Goal: Navigation & Orientation: Find specific page/section

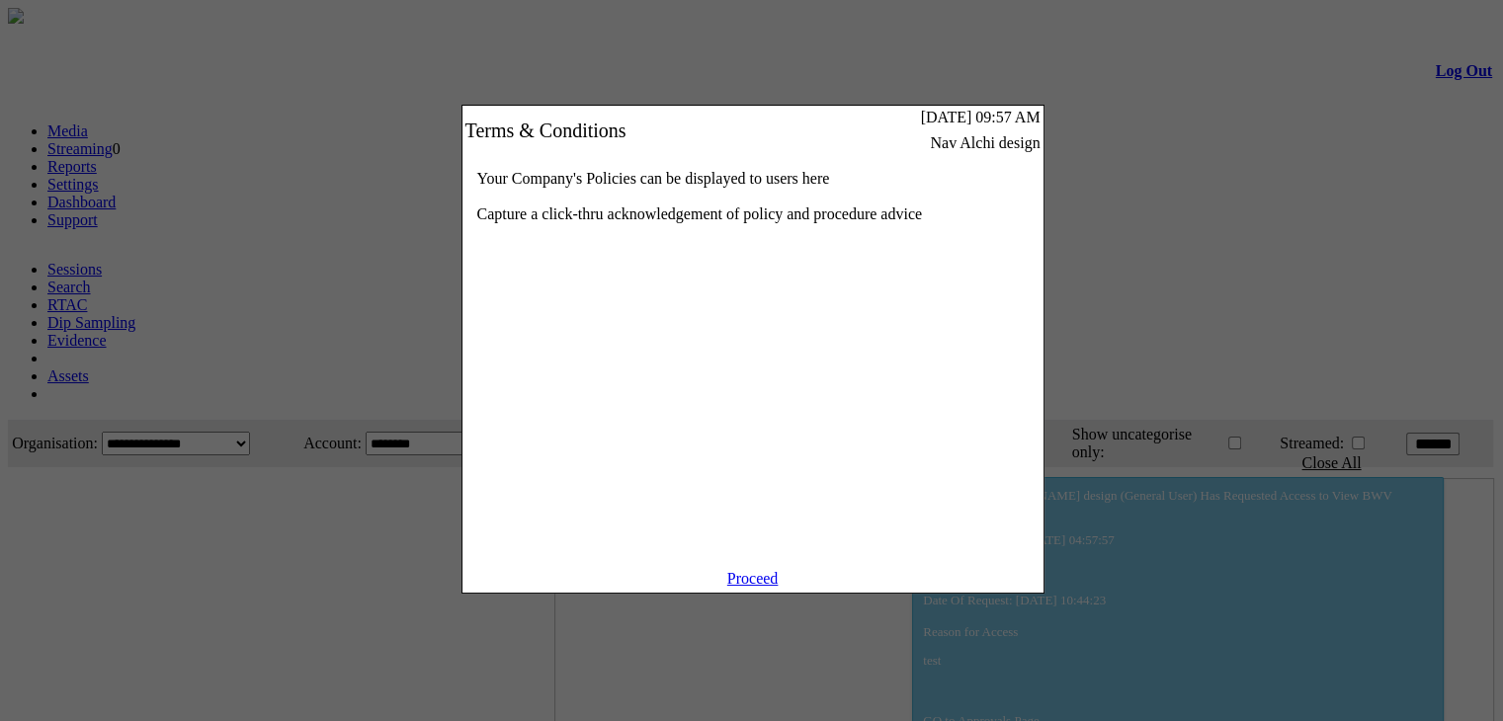
click at [752, 587] on link "Proceed" at bounding box center [752, 578] width 51 height 17
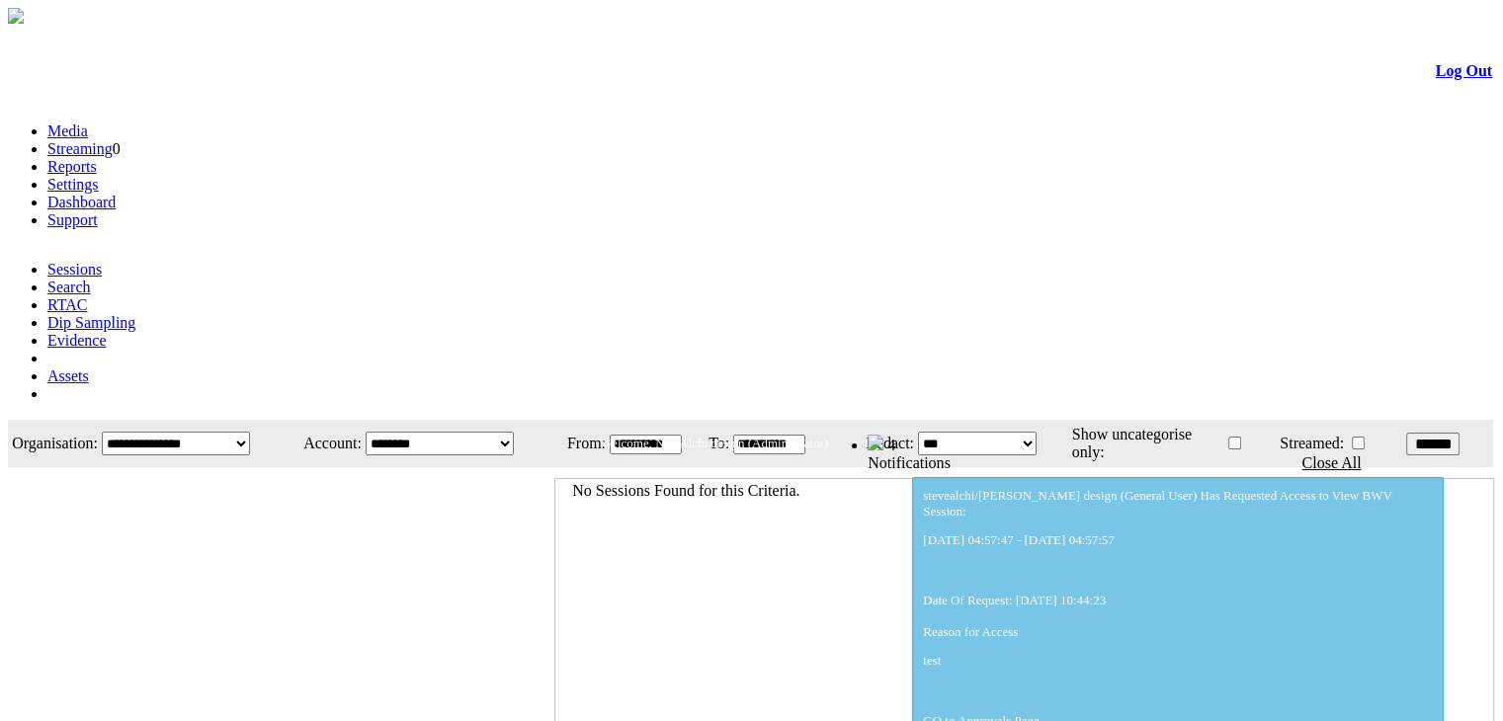
click at [828, 436] on span "Welcome, Nav Alchi design (Administrator)" at bounding box center [714, 443] width 227 height 15
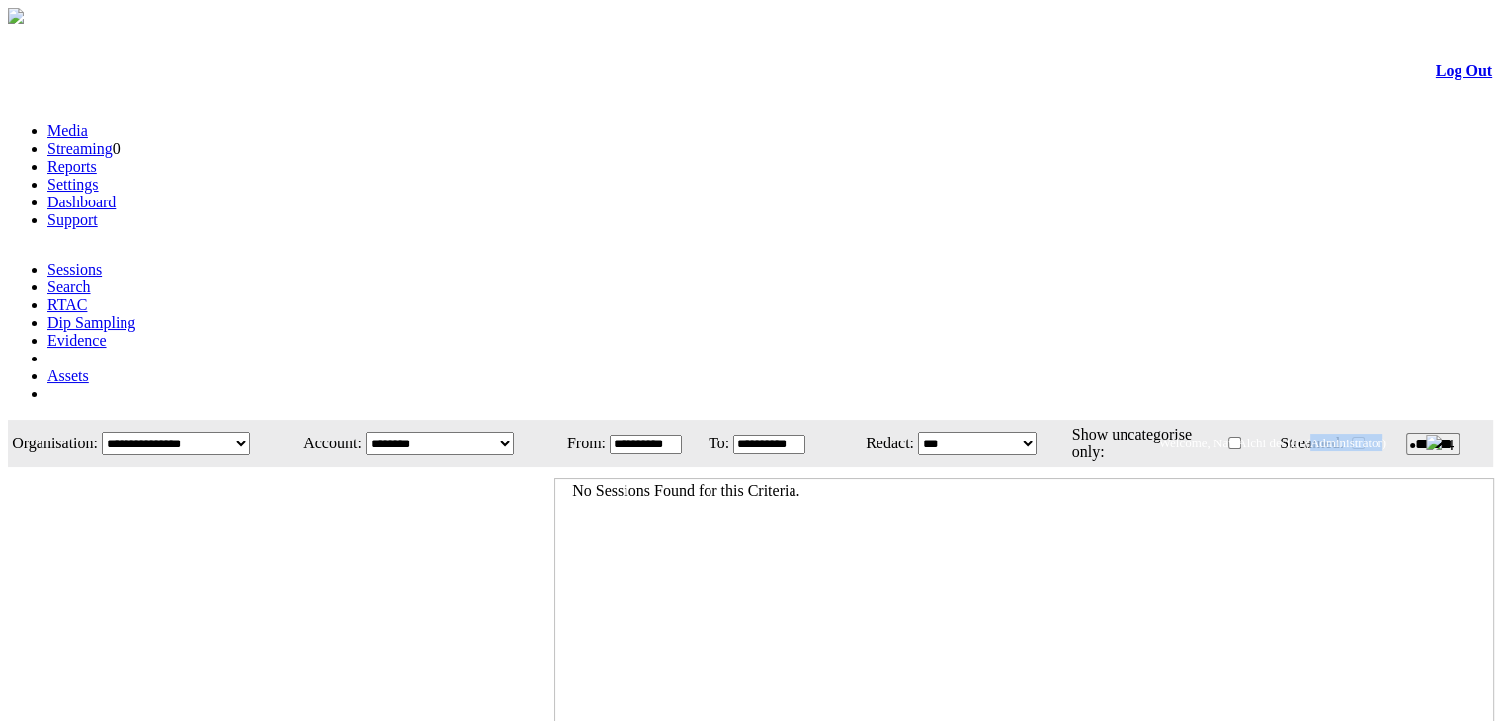
click at [1435, 79] on link "Log Out" at bounding box center [1463, 70] width 56 height 17
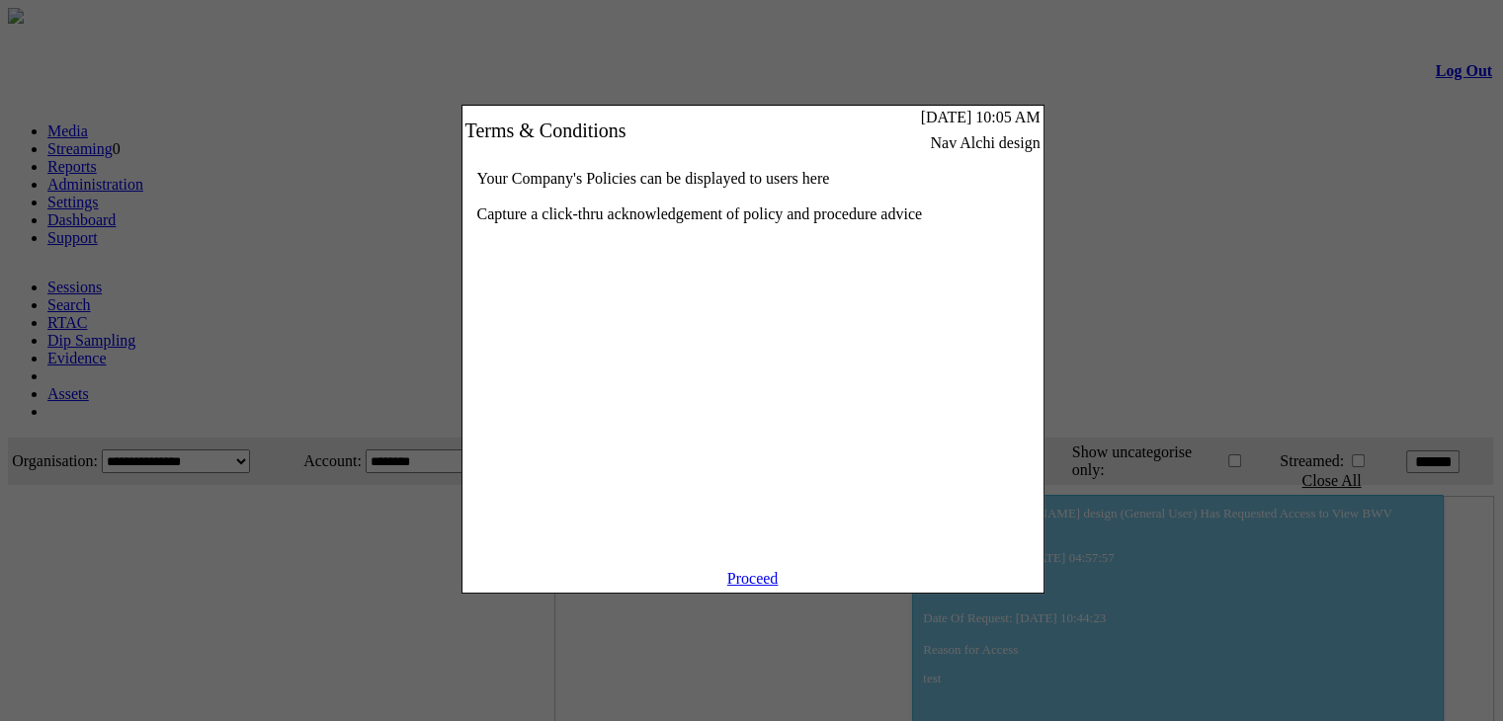
click at [751, 587] on link "Proceed" at bounding box center [752, 578] width 51 height 17
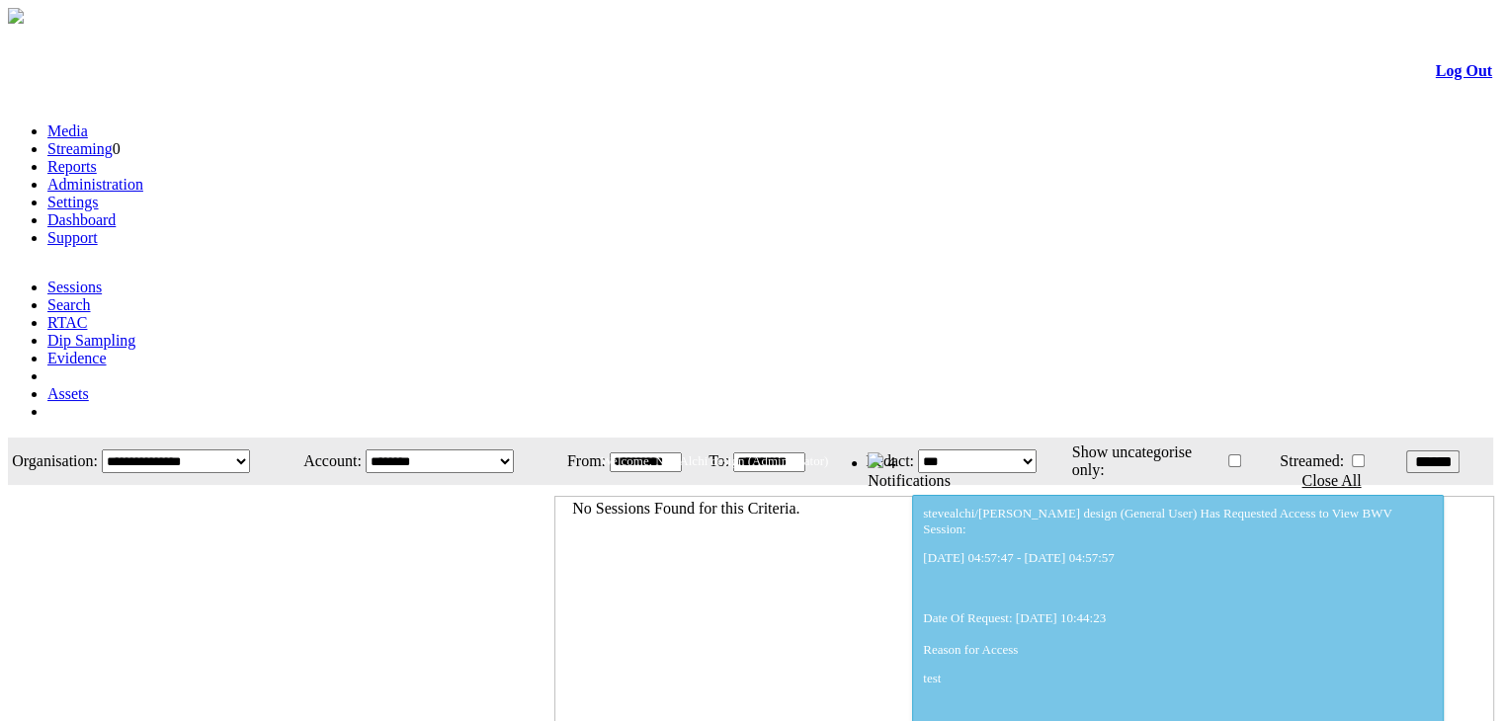
click at [143, 176] on link "Administration" at bounding box center [95, 184] width 96 height 17
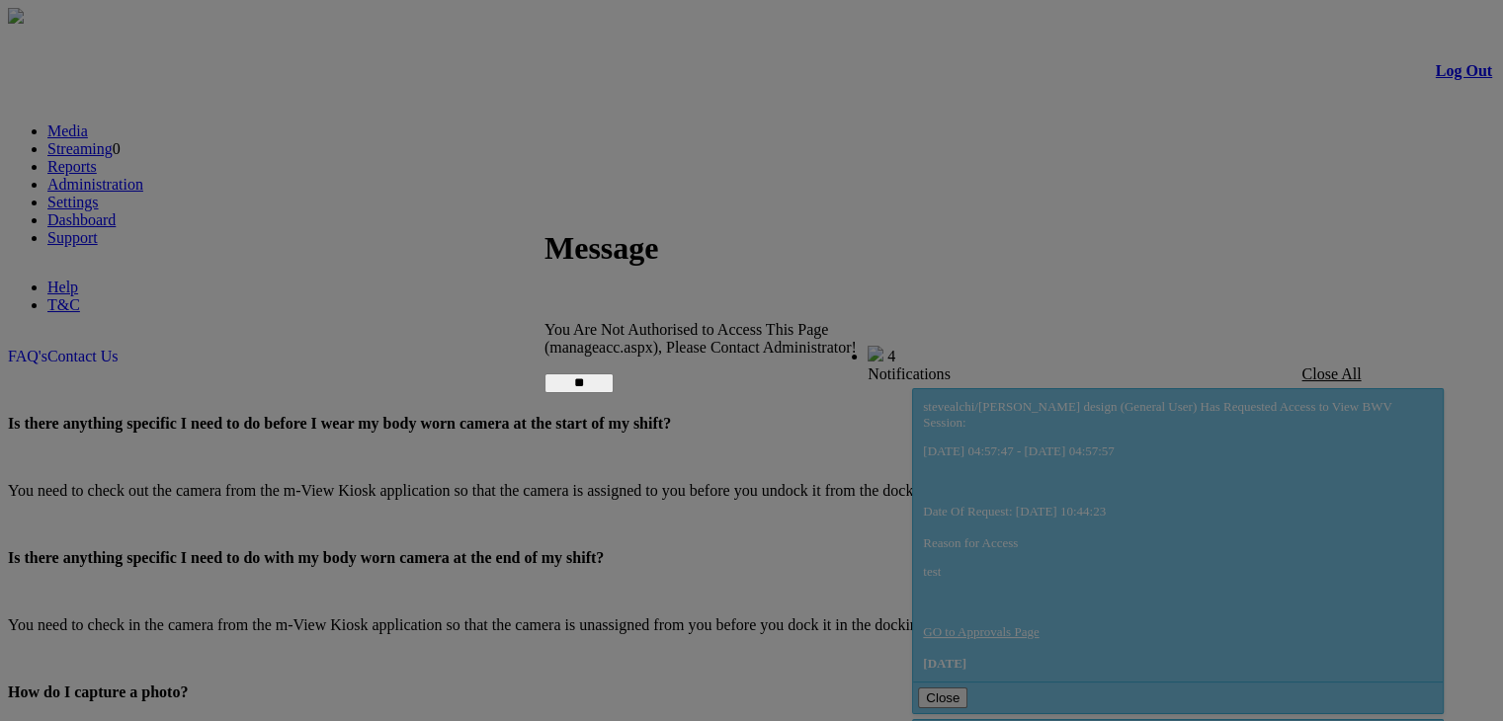
click at [614, 381] on input "**" at bounding box center [578, 383] width 69 height 20
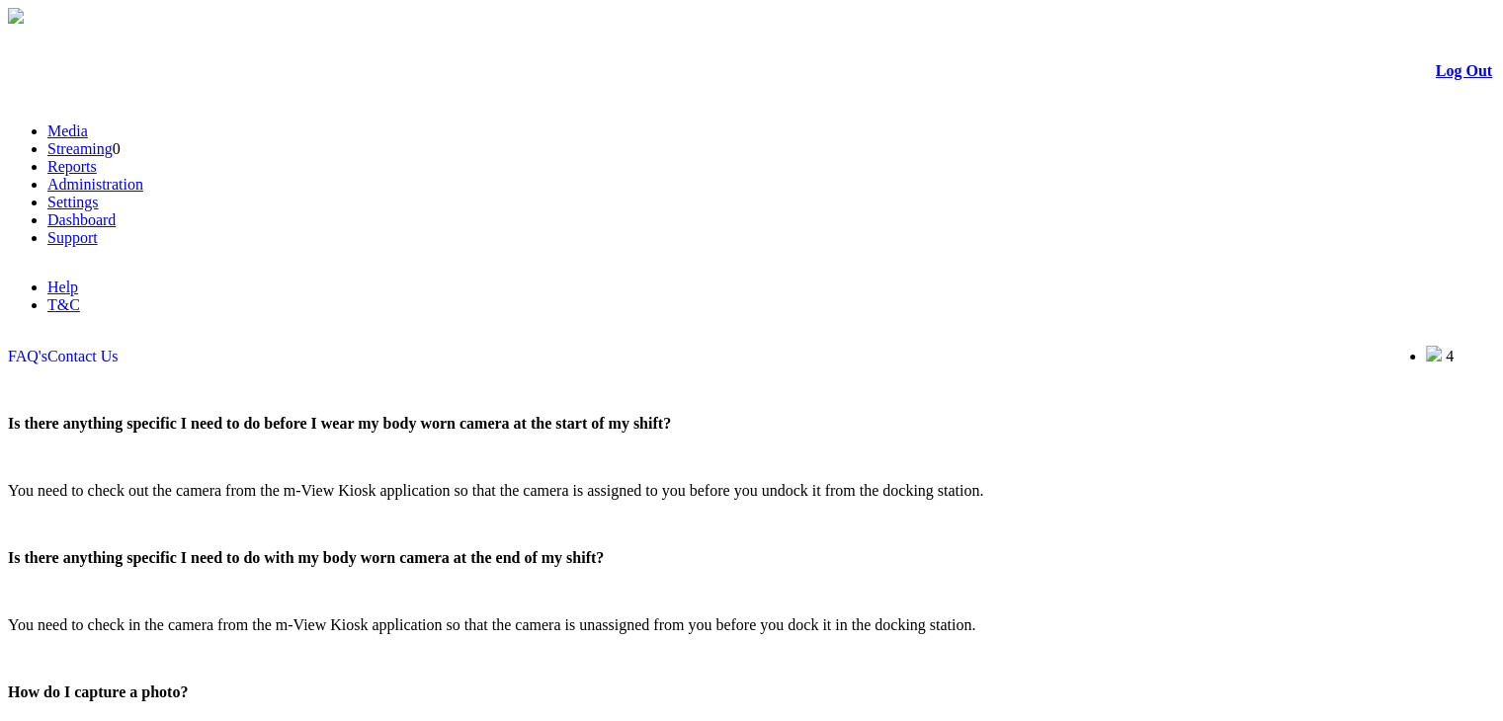
click at [143, 176] on link "Administration" at bounding box center [95, 184] width 96 height 17
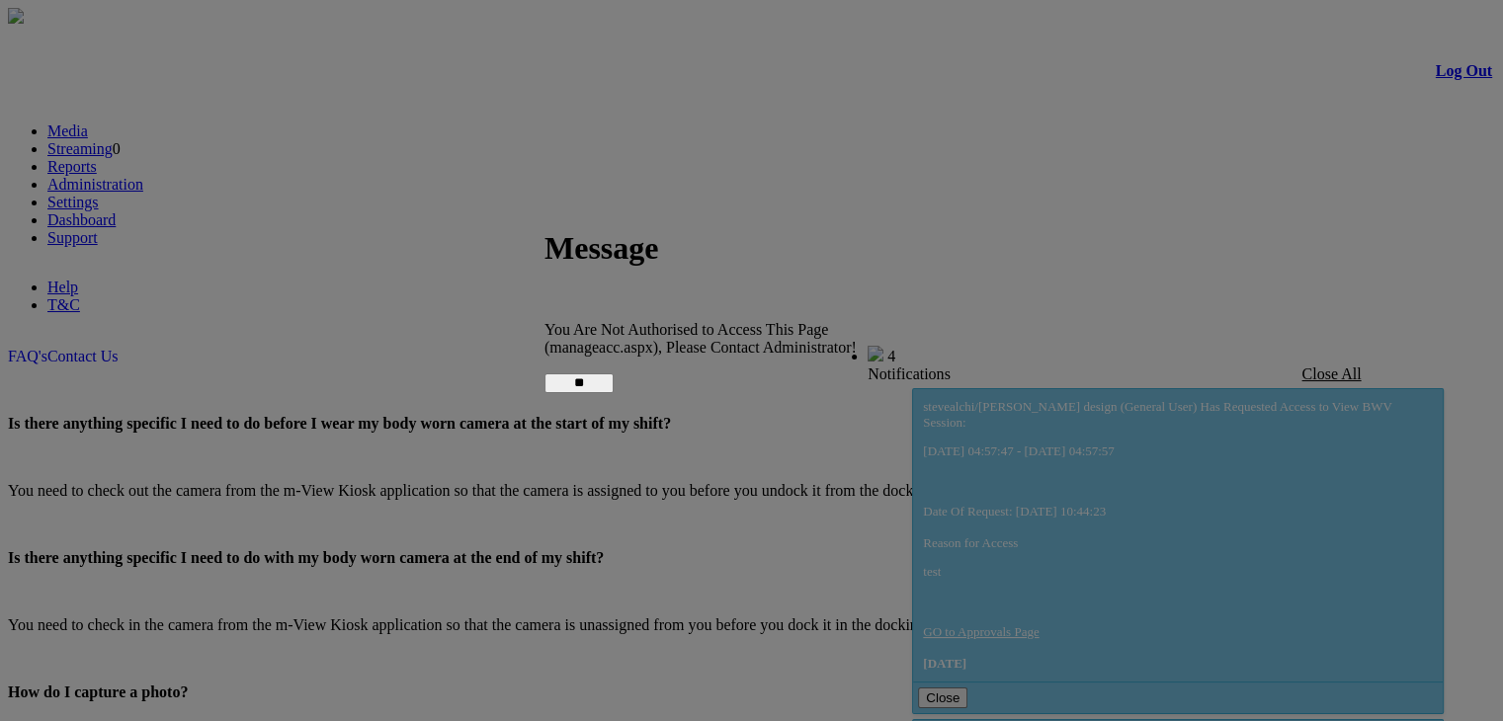
click at [614, 376] on input "**" at bounding box center [578, 383] width 69 height 20
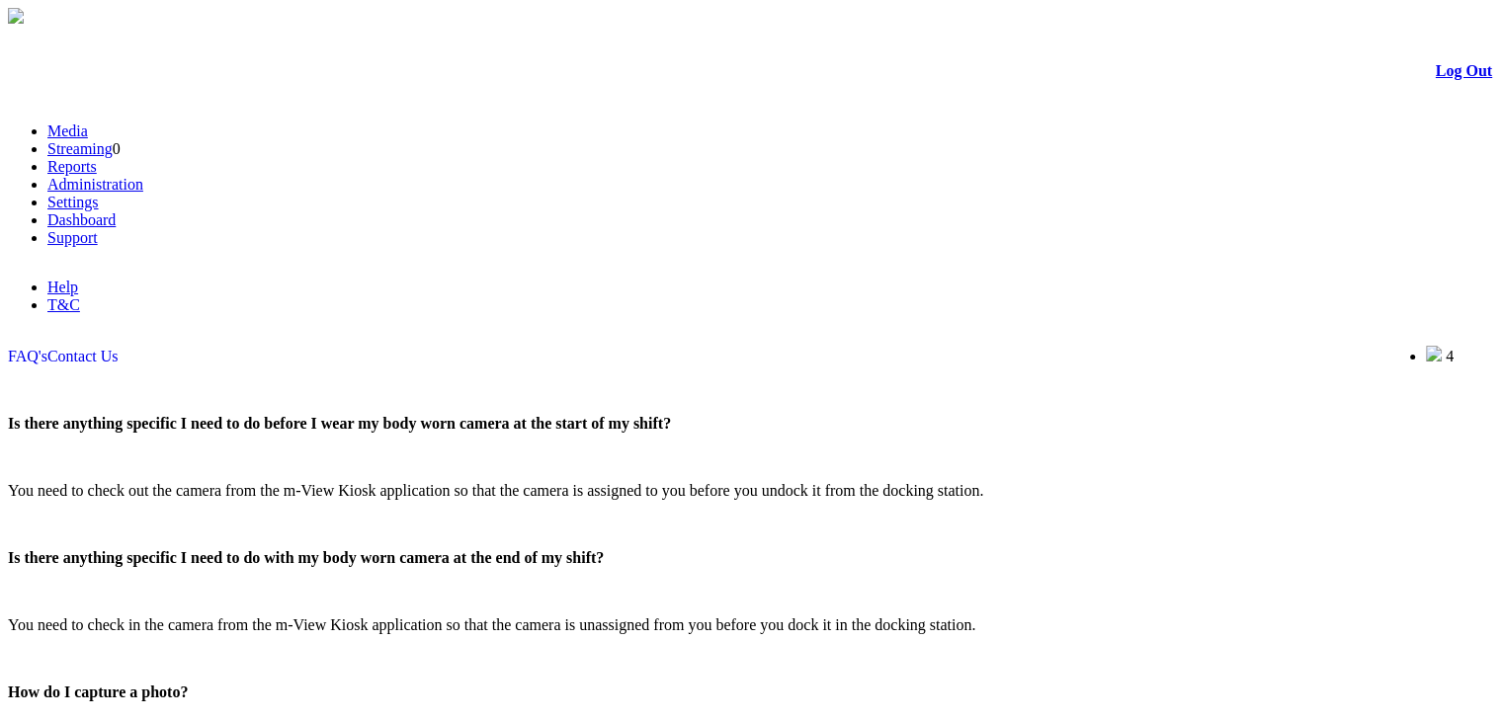
click at [116, 211] on link "Dashboard" at bounding box center [81, 219] width 68 height 17
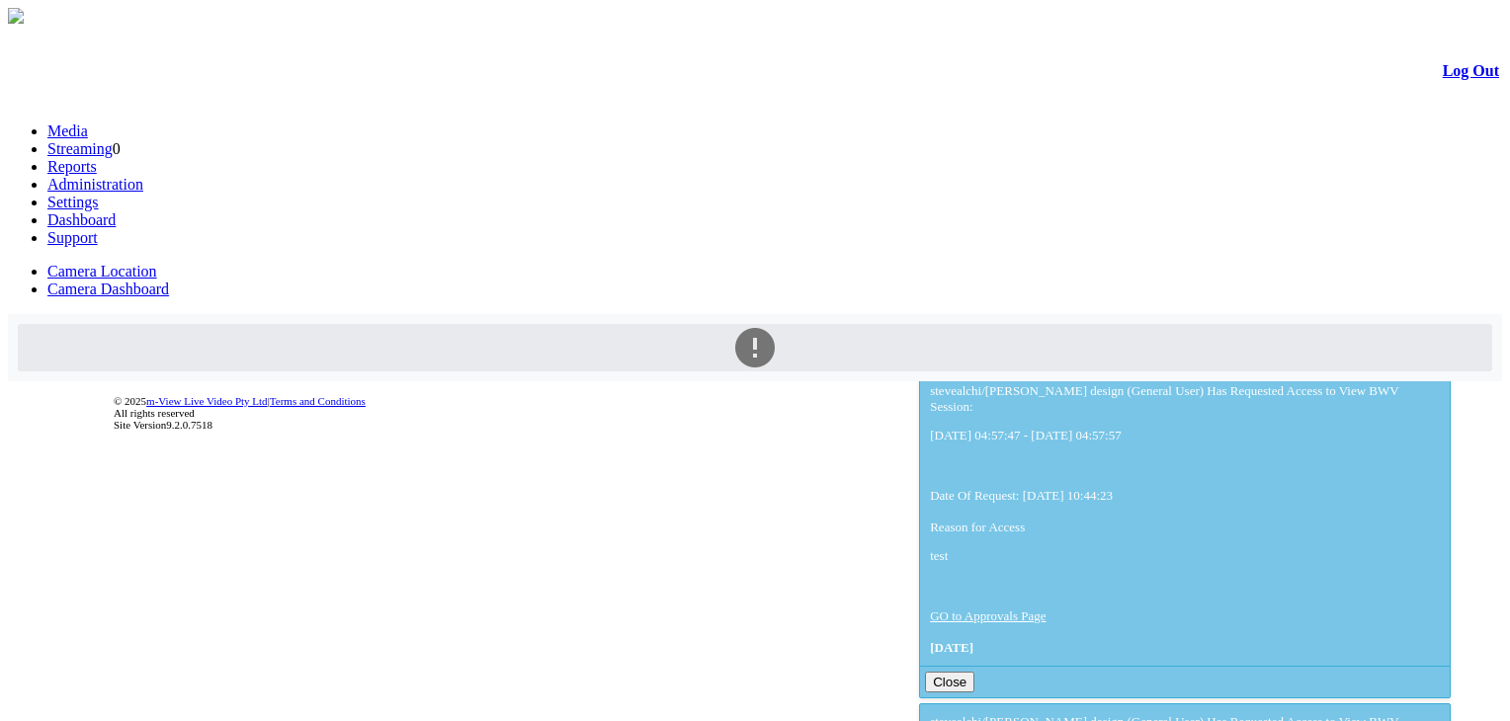
click at [97, 158] on link "Reports" at bounding box center [71, 166] width 49 height 17
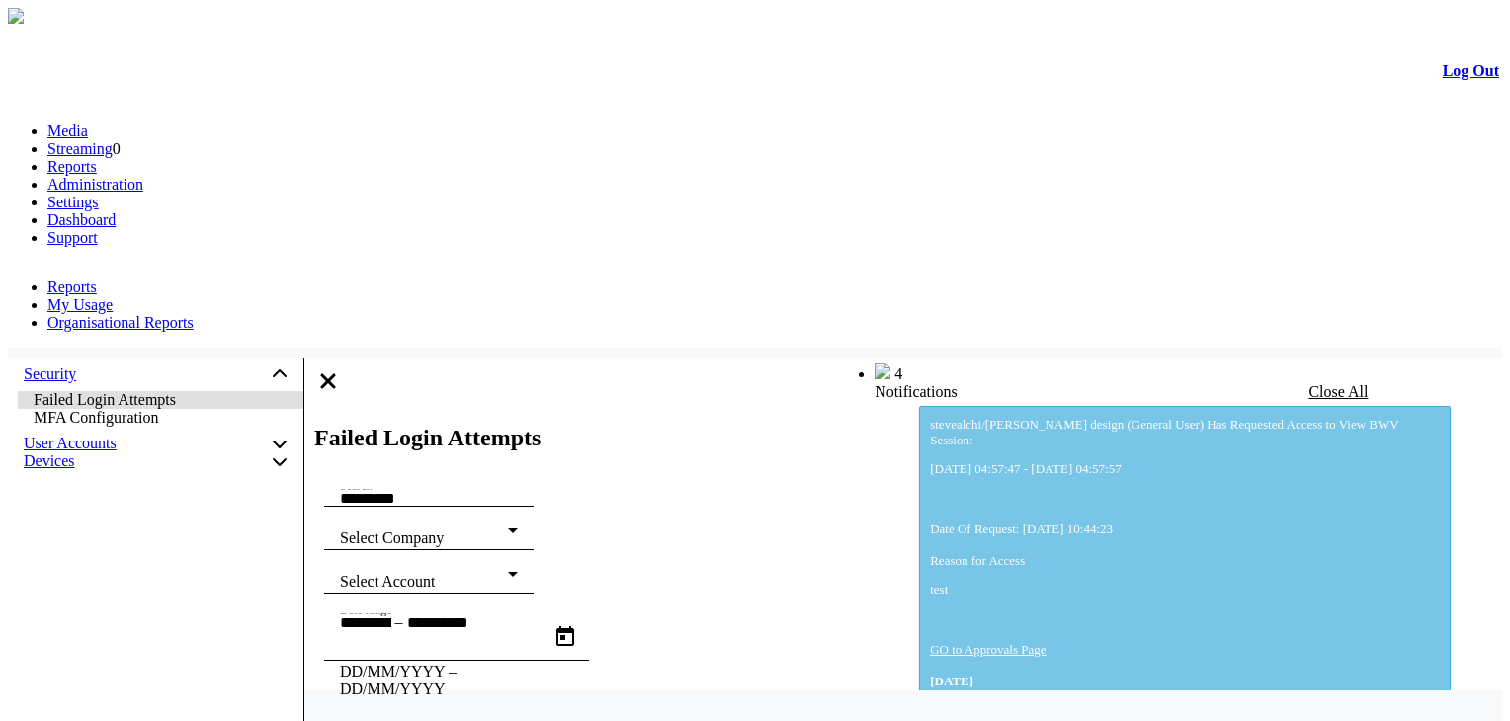
click at [143, 176] on link "Administration" at bounding box center [95, 184] width 96 height 17
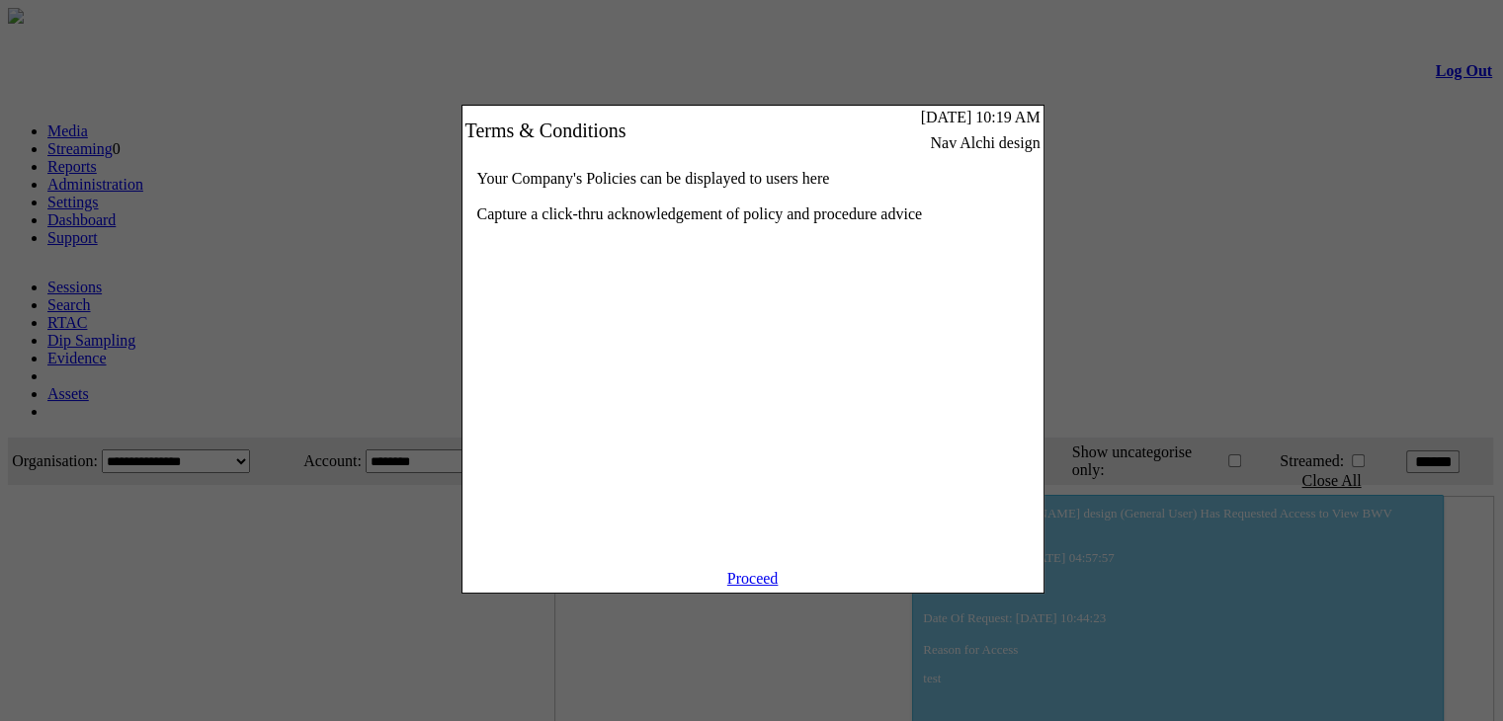
click at [779, 585] on link "Proceed" at bounding box center [752, 578] width 51 height 17
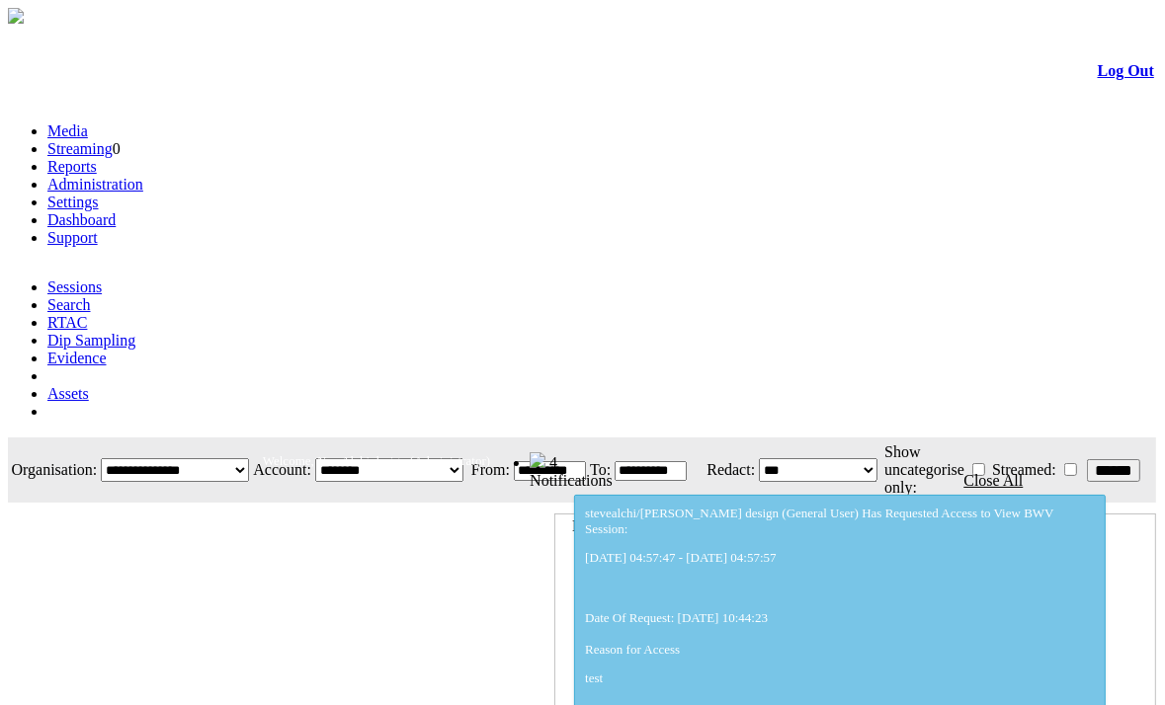
click at [143, 176] on link "Administration" at bounding box center [95, 184] width 96 height 17
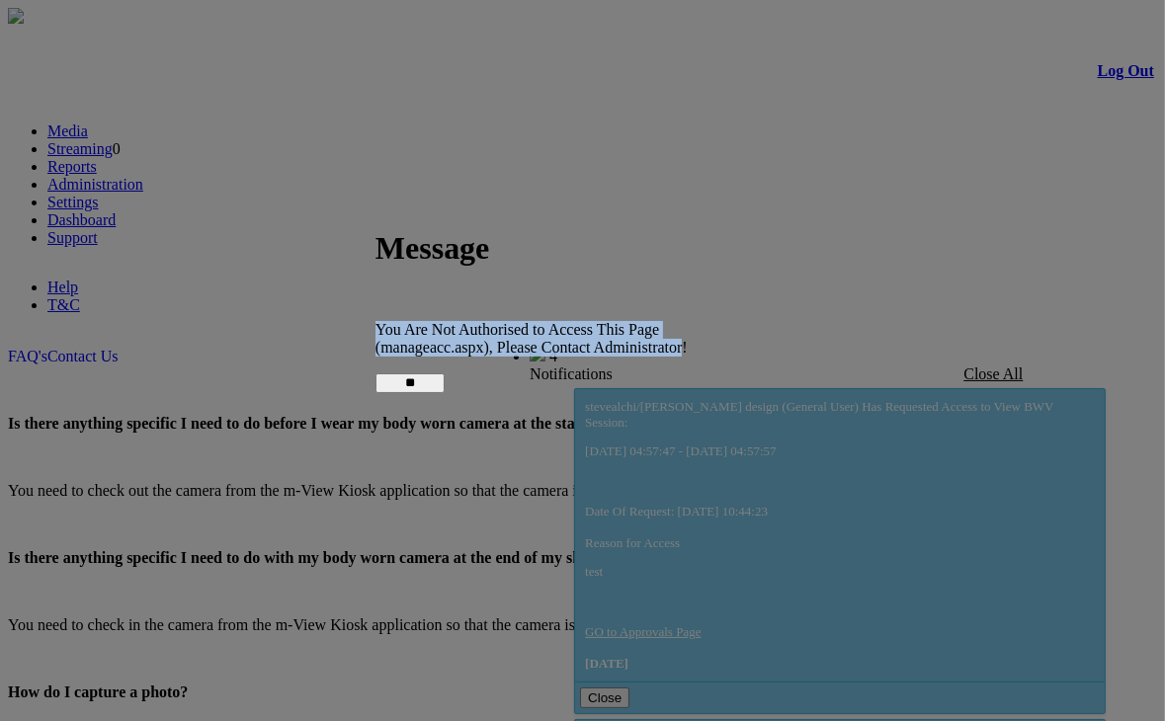
drag, startPoint x: 403, startPoint y: 325, endPoint x: 560, endPoint y: 345, distance: 158.3
click at [560, 345] on p "You Are Not Authorised to Access This Page (manageacc.aspx), Please Contact Adm…" at bounding box center [577, 339] width 405 height 36
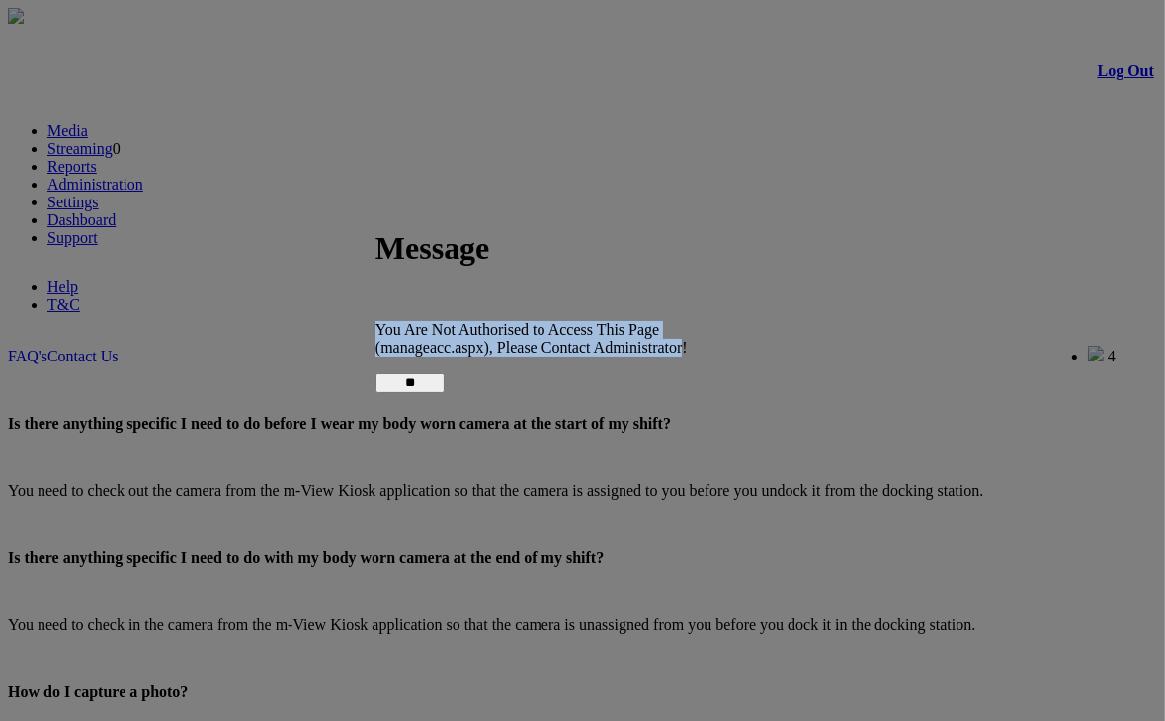
copy p "You Are Not Authorised to Access This Page (manageacc.aspx), Please Contact Adm…"
click at [560, 345] on p "You Are Not Authorised to Access This Page (manageacc.aspx), Please Contact Adm…" at bounding box center [577, 339] width 405 height 36
drag, startPoint x: 405, startPoint y: 326, endPoint x: 638, endPoint y: 321, distance: 233.2
click at [638, 321] on p "You Are Not Authorised to Access This Page (manageacc.aspx), Please Contact Adm…" at bounding box center [577, 339] width 405 height 36
copy p "You Are Not Authorised to Access This Page"
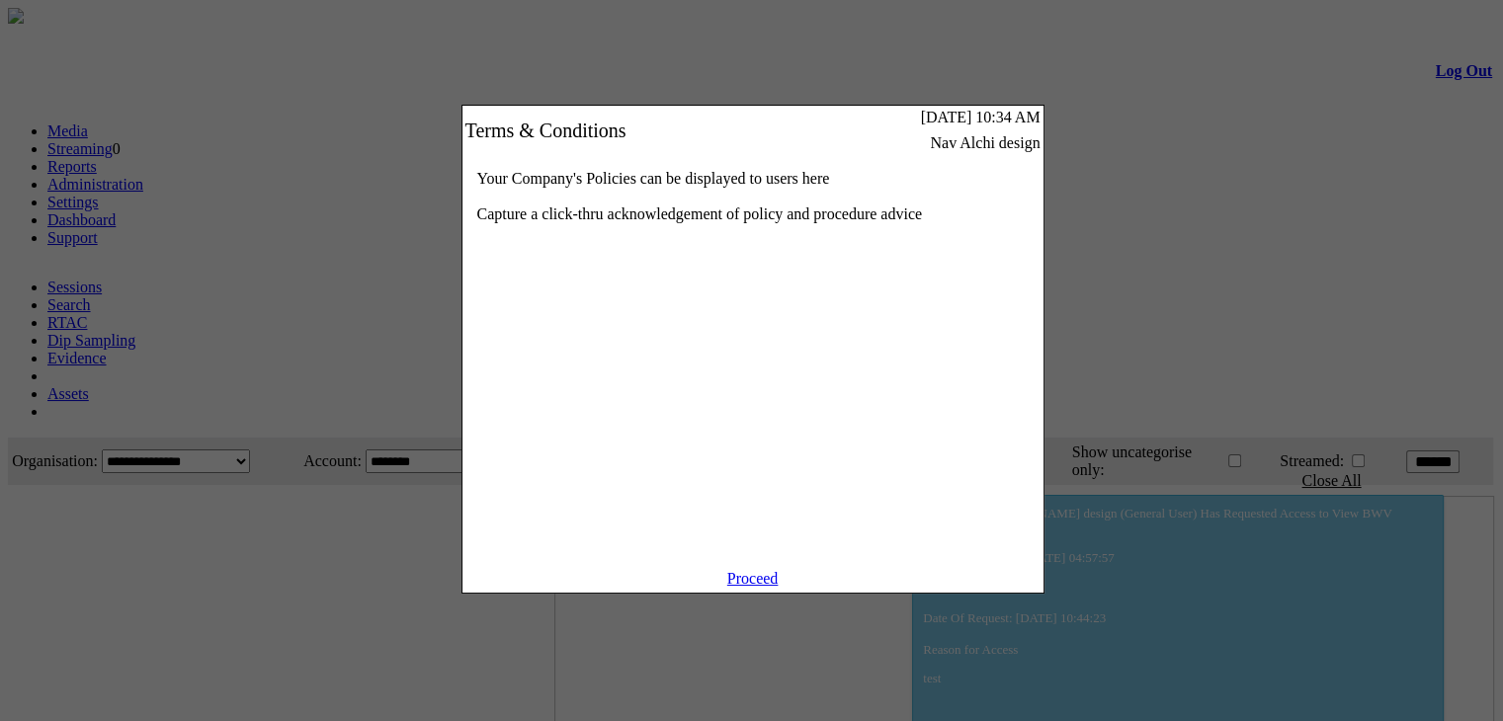
click at [746, 587] on link "Proceed" at bounding box center [752, 578] width 51 height 17
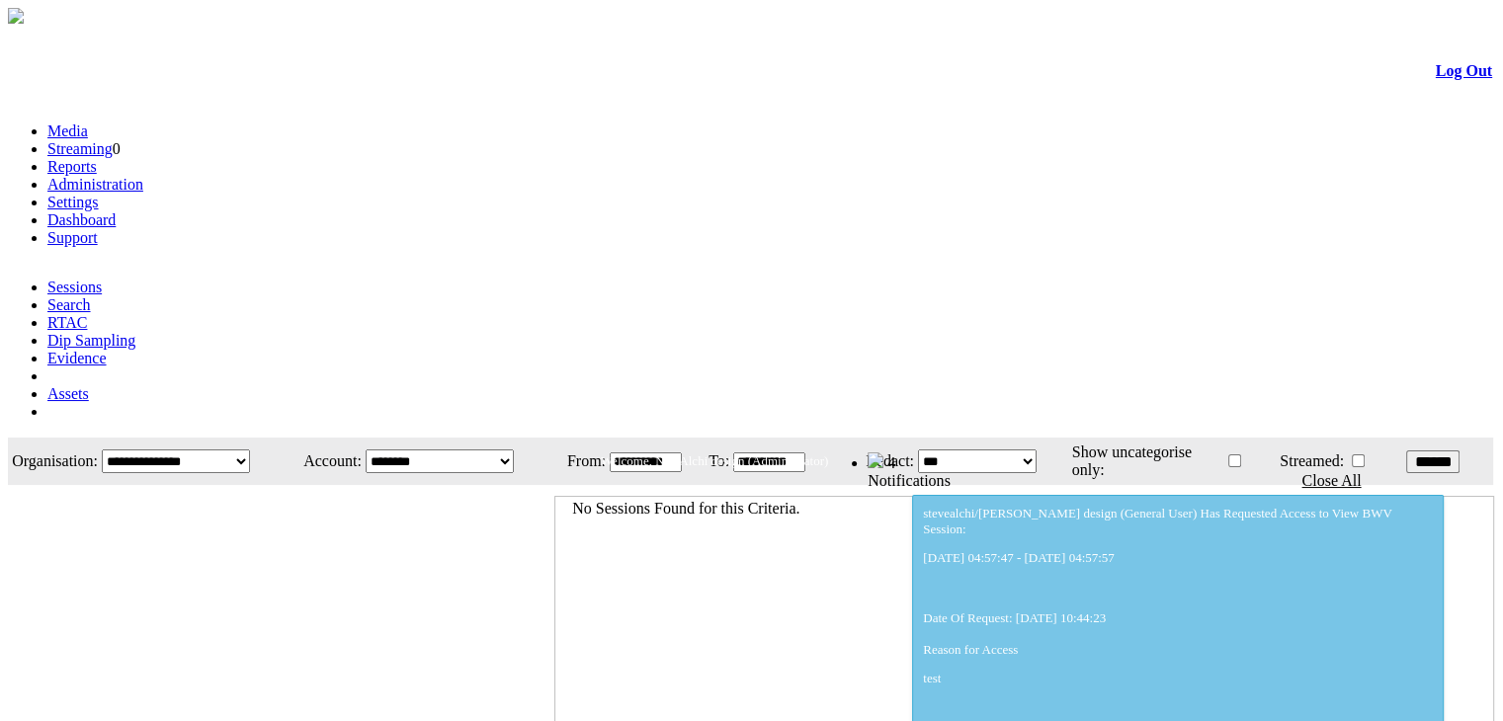
click at [143, 176] on link "Administration" at bounding box center [95, 184] width 96 height 17
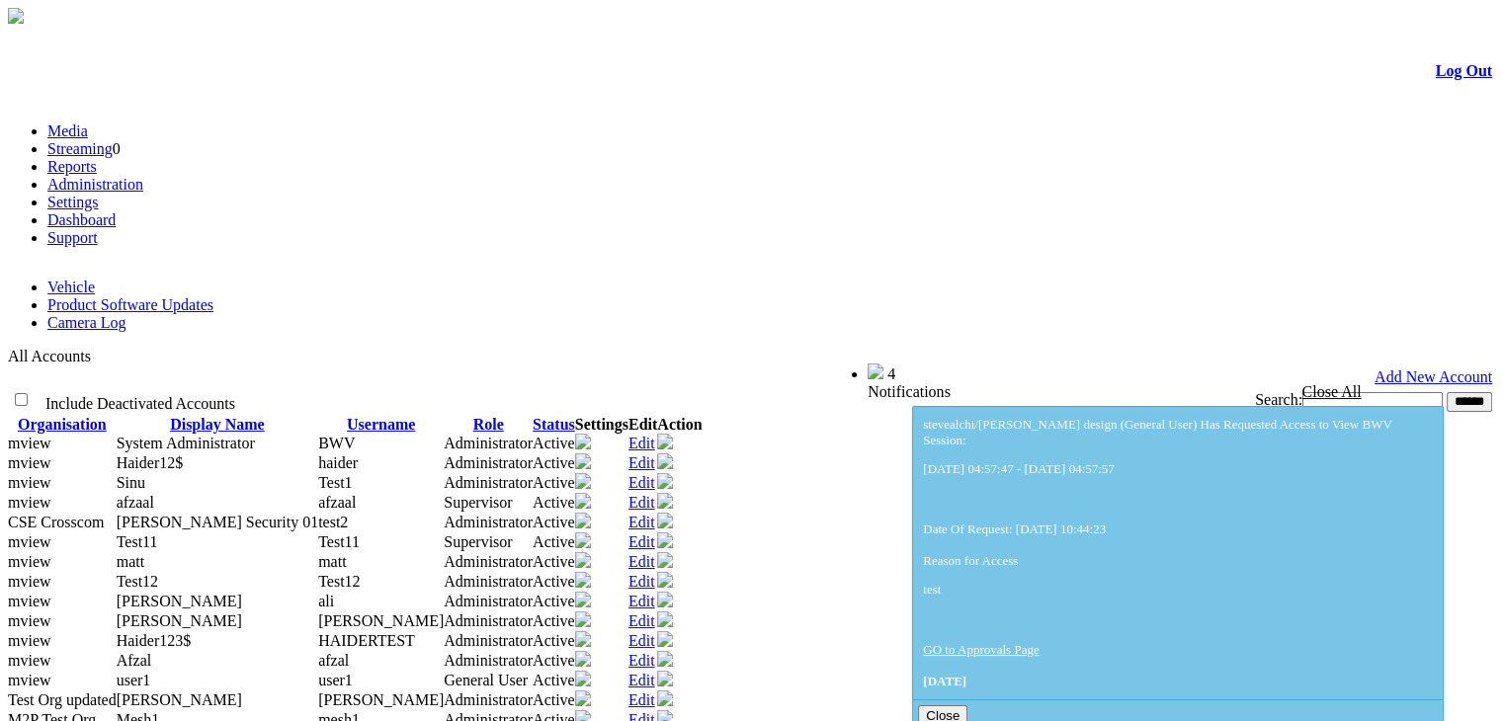
click at [213, 296] on link "Product Software Updates" at bounding box center [130, 304] width 166 height 17
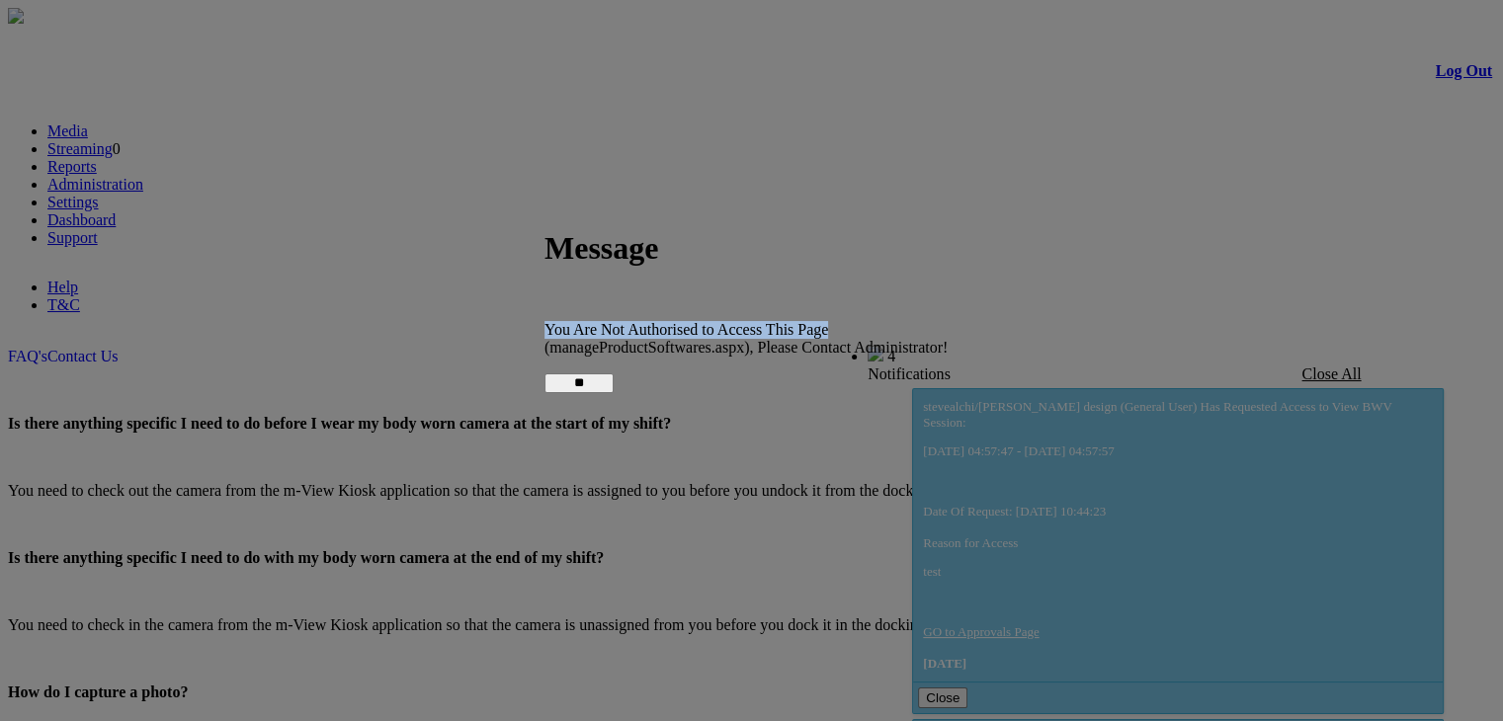
drag, startPoint x: 569, startPoint y: 324, endPoint x: 810, endPoint y: 329, distance: 241.1
click at [810, 329] on div "You Are Not Authorised to Access This Page (manageProductSoftwares.aspx), Pleas…" at bounding box center [746, 340] width 405 height 106
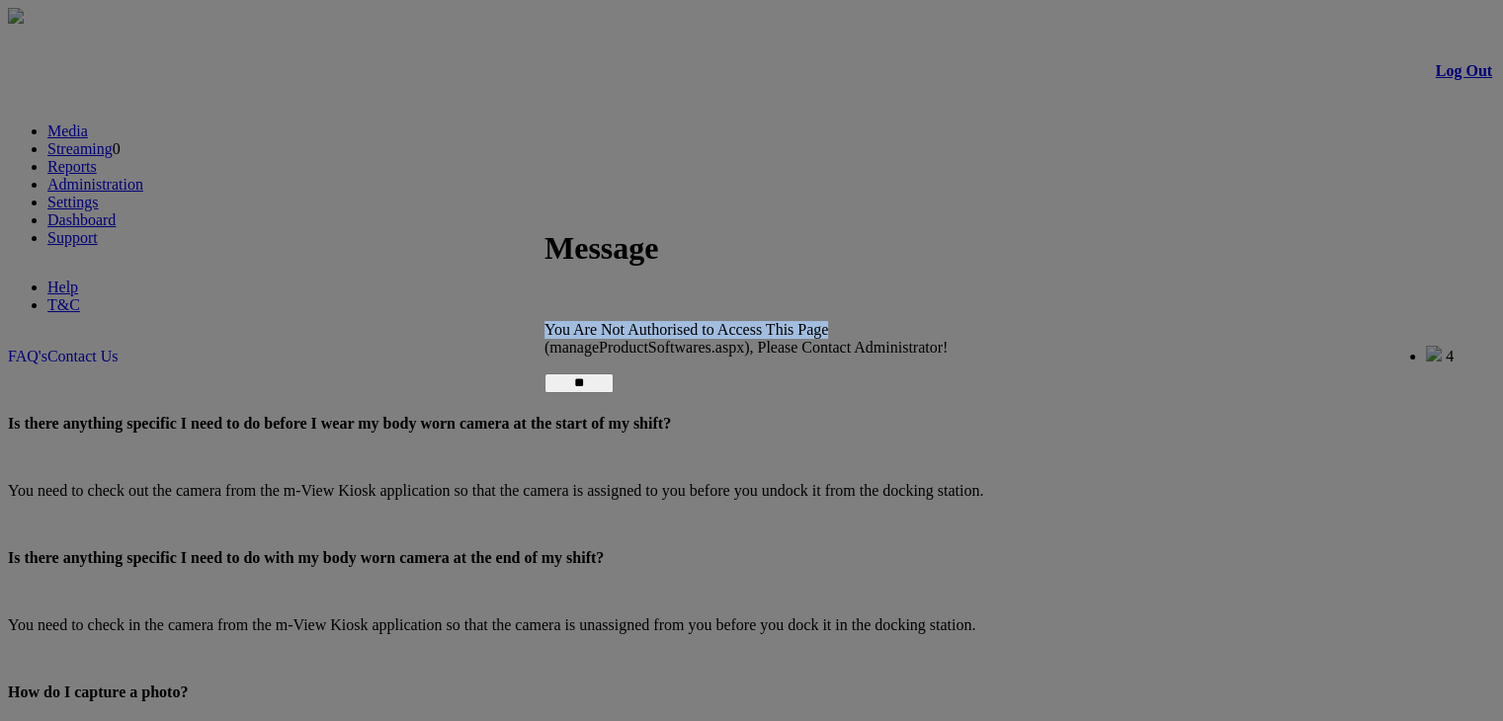
copy p "You Are Not Authorised to Access This Page"
click at [614, 373] on input "**" at bounding box center [578, 383] width 69 height 20
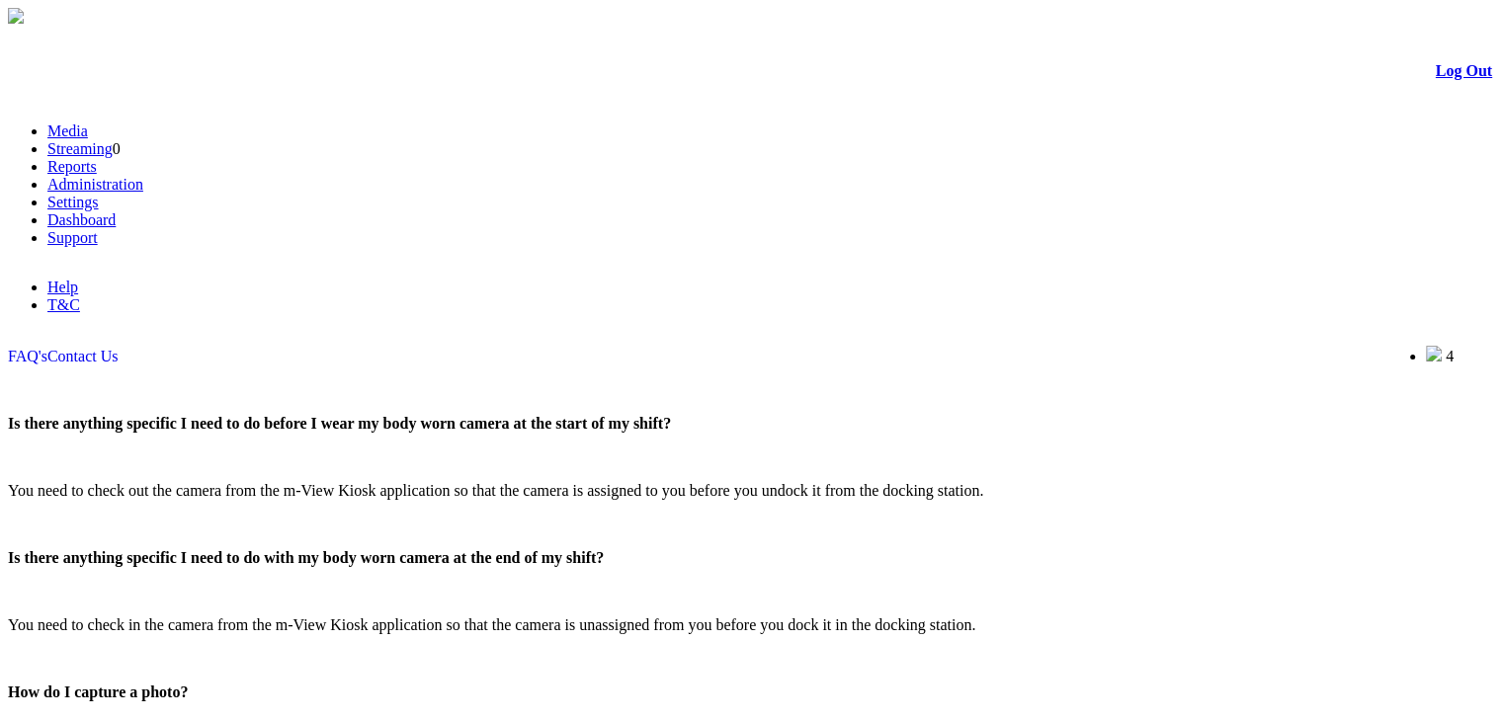
click at [1435, 76] on link "Log Out" at bounding box center [1463, 70] width 56 height 17
